Goal: Task Accomplishment & Management: Use online tool/utility

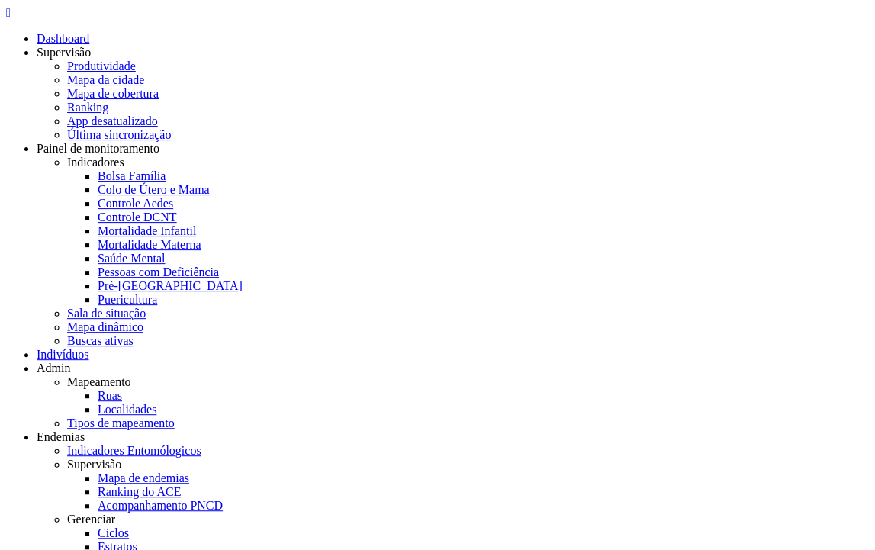
click at [11, 19] on icon "" at bounding box center [8, 12] width 5 height 13
click at [129, 526] on link "Ciclos" at bounding box center [113, 532] width 31 height 13
drag, startPoint x: 573, startPoint y: 298, endPoint x: 692, endPoint y: 297, distance: 118.2
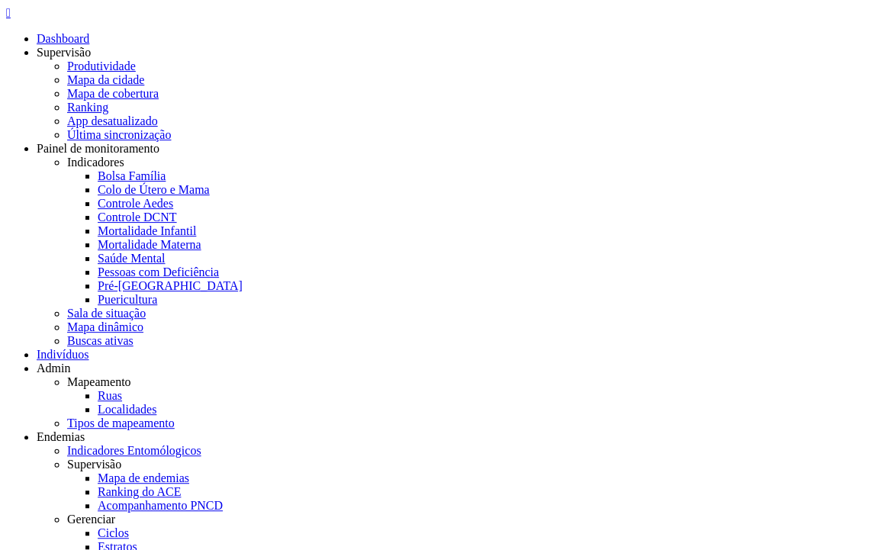
select select "*"
click option "**********" at bounding box center [0, 0] width 0 height 0
drag, startPoint x: 457, startPoint y: 298, endPoint x: 465, endPoint y: 300, distance: 8.7
drag, startPoint x: 458, startPoint y: 339, endPoint x: 572, endPoint y: 339, distance: 113.6
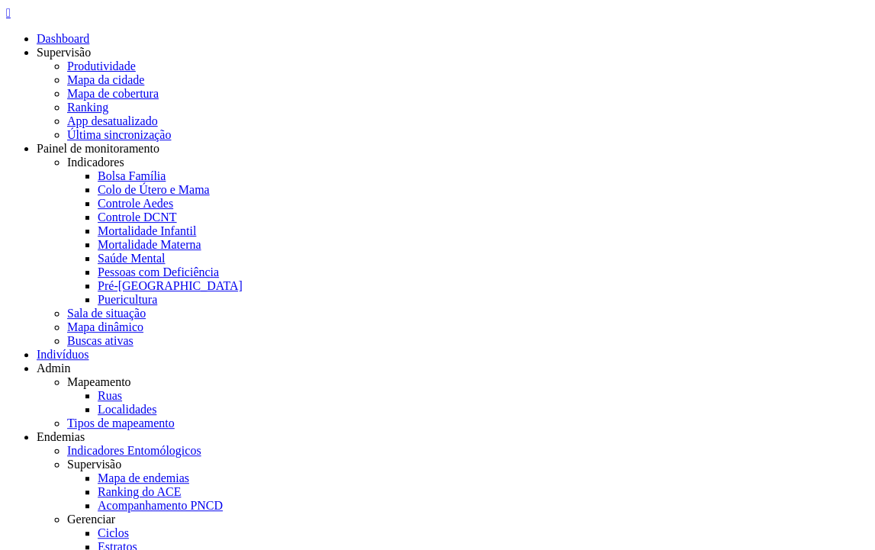
drag, startPoint x: 461, startPoint y: 332, endPoint x: 452, endPoint y: 332, distance: 9.1
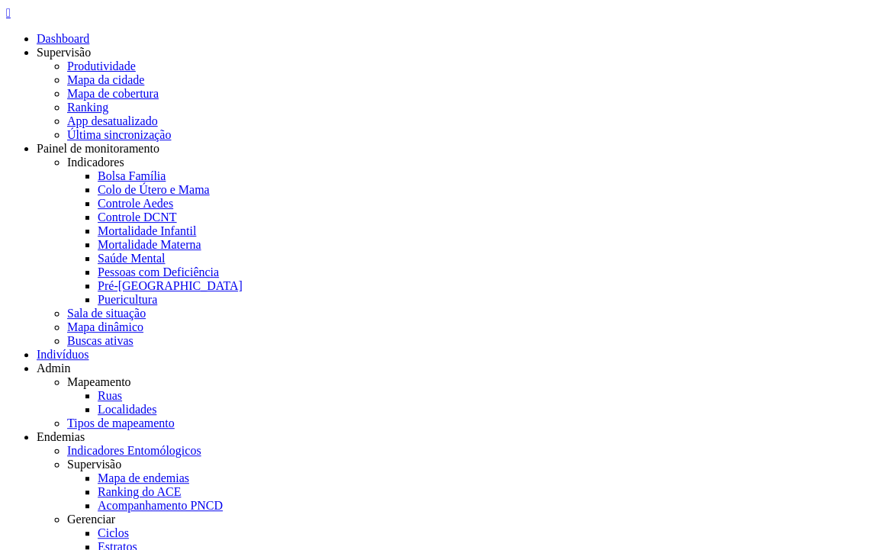
drag, startPoint x: 464, startPoint y: 331, endPoint x: 473, endPoint y: 330, distance: 9.2
drag, startPoint x: 457, startPoint y: 303, endPoint x: 547, endPoint y: 311, distance: 91.1
